Goal: Task Accomplishment & Management: Manage account settings

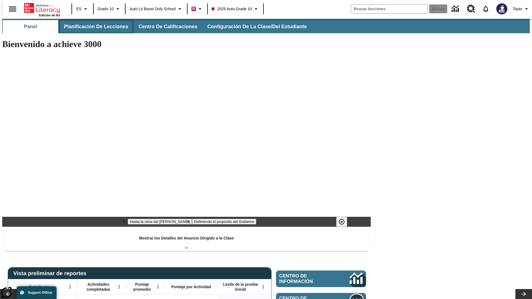
click at [93, 27] on button "Planificación de lecciones" at bounding box center [96, 26] width 74 height 13
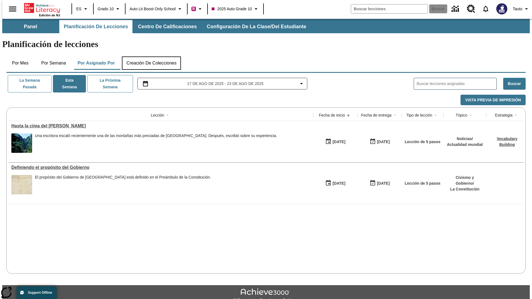
click at [151, 57] on button "Creación de colecciones" at bounding box center [151, 63] width 59 height 13
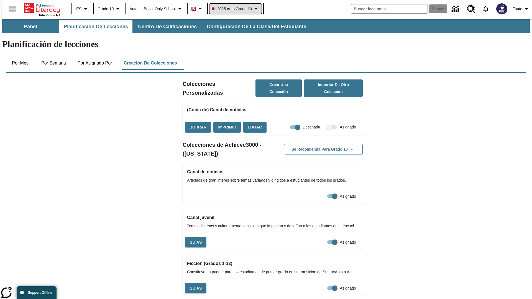
click at [237, 9] on span "2025 Auto Grade 10" at bounding box center [232, 9] width 40 height 6
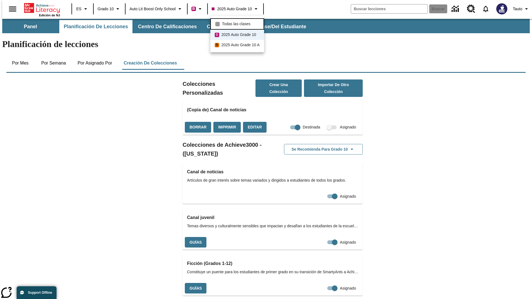
click at [238, 23] on span "Todas las clases" at bounding box center [236, 24] width 29 height 6
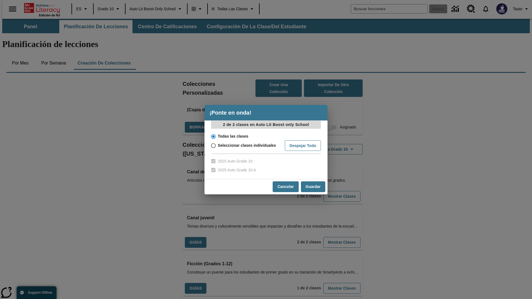
scroll to position [163, 0]
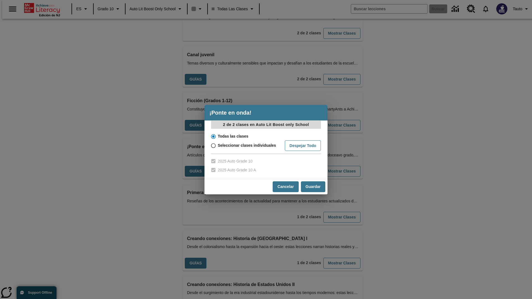
click at [213, 136] on input "Todas las clases" at bounding box center [213, 137] width 10 height 8
click at [285, 187] on button "Cancelar" at bounding box center [286, 186] width 26 height 11
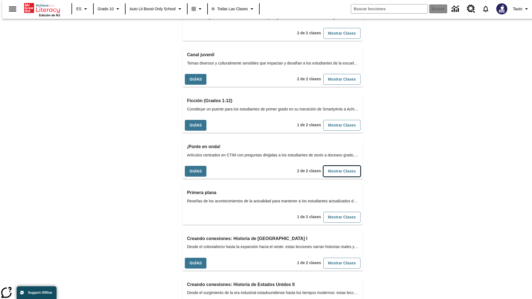
click at [333, 166] on button "Mostrar Clases" at bounding box center [341, 171] width 37 height 11
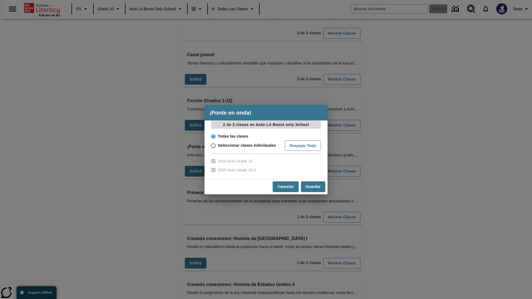
click at [213, 136] on input "Todas las clases" at bounding box center [213, 137] width 10 height 8
click at [313, 187] on button "Guardar" at bounding box center [313, 186] width 24 height 11
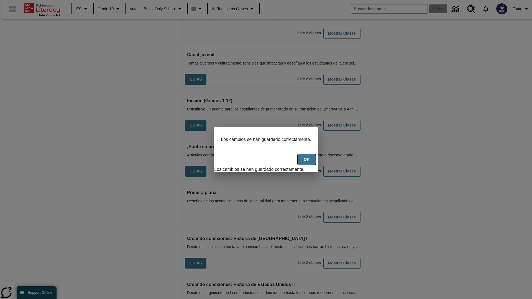
click at [309, 163] on button "OK" at bounding box center [307, 159] width 18 height 11
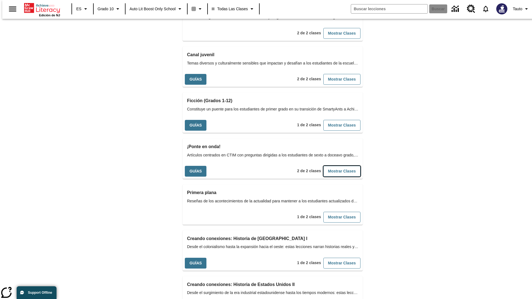
click at [333, 166] on button "Mostrar Clases" at bounding box center [341, 171] width 37 height 11
